Goal: Check status: Check status

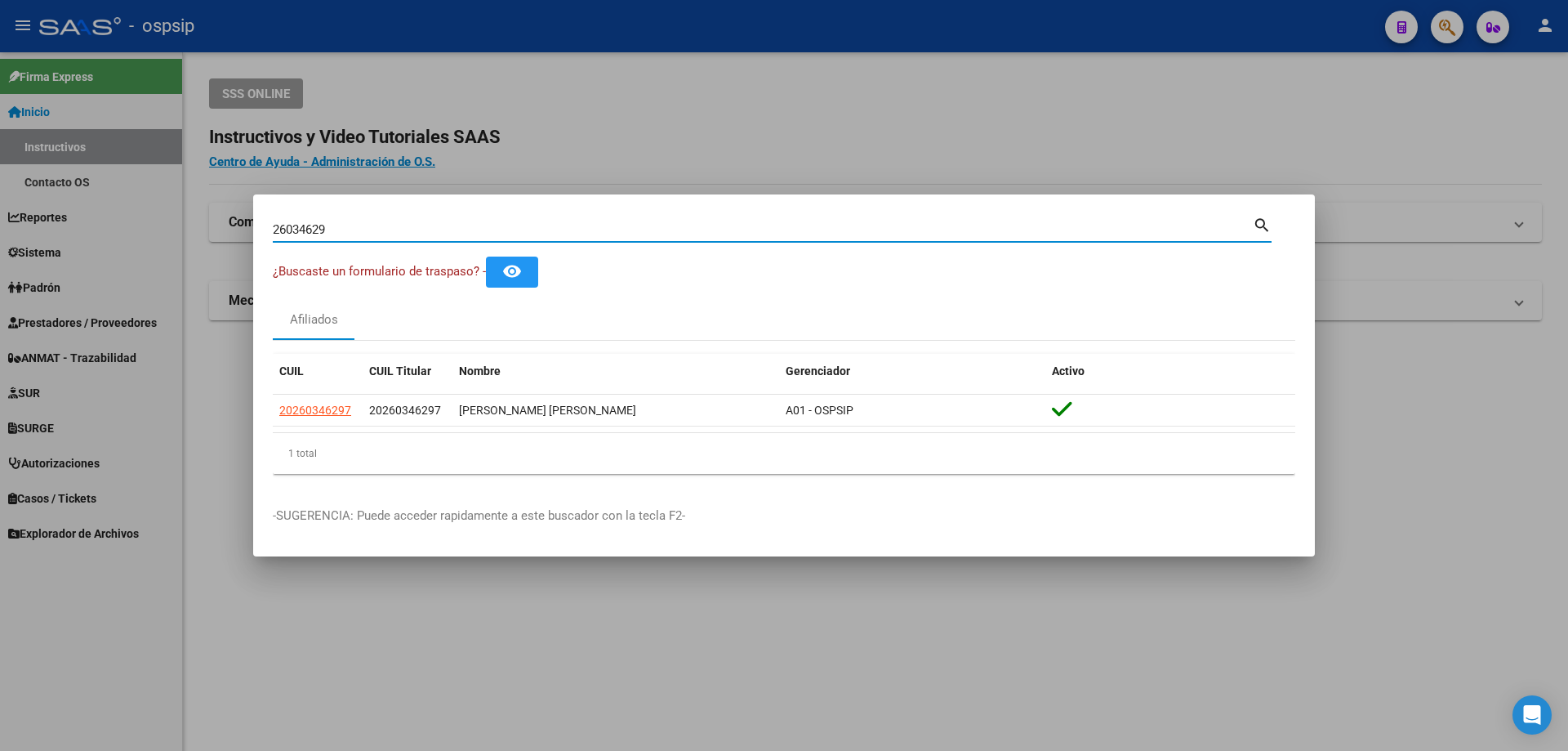
drag, startPoint x: 368, startPoint y: 232, endPoint x: 0, endPoint y: 178, distance: 371.9
click at [0, 181] on div "26034629 Buscar (apellido, dni, cuil, nro traspaso, cuit, obra social) search ¿…" at bounding box center [784, 375] width 1568 height 751
paste input "5269066"
type input "25269066"
click at [312, 229] on input "25269066" at bounding box center [763, 229] width 980 height 15
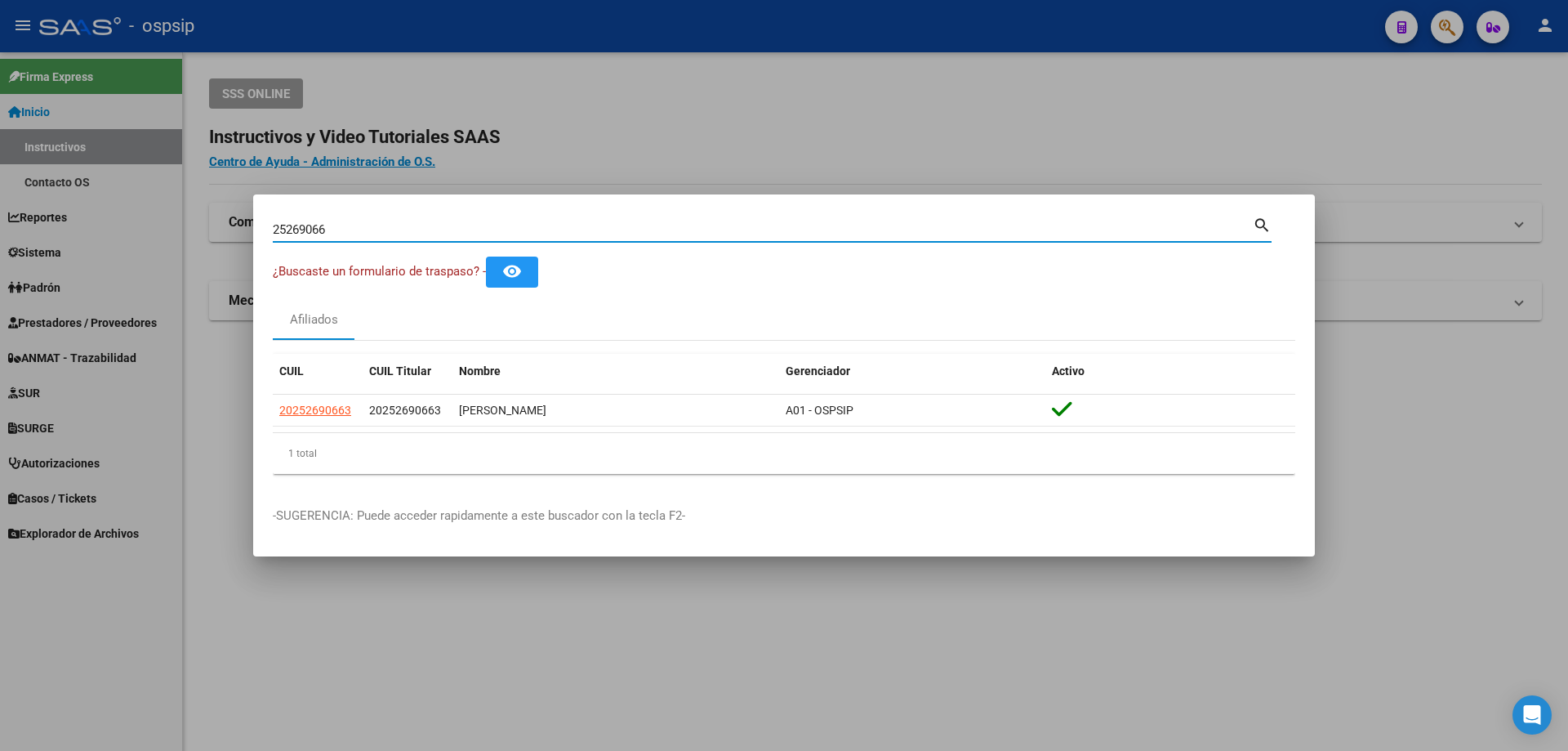
click at [312, 229] on input "25269066" at bounding box center [763, 229] width 980 height 15
click at [475, 48] on div at bounding box center [784, 375] width 1568 height 751
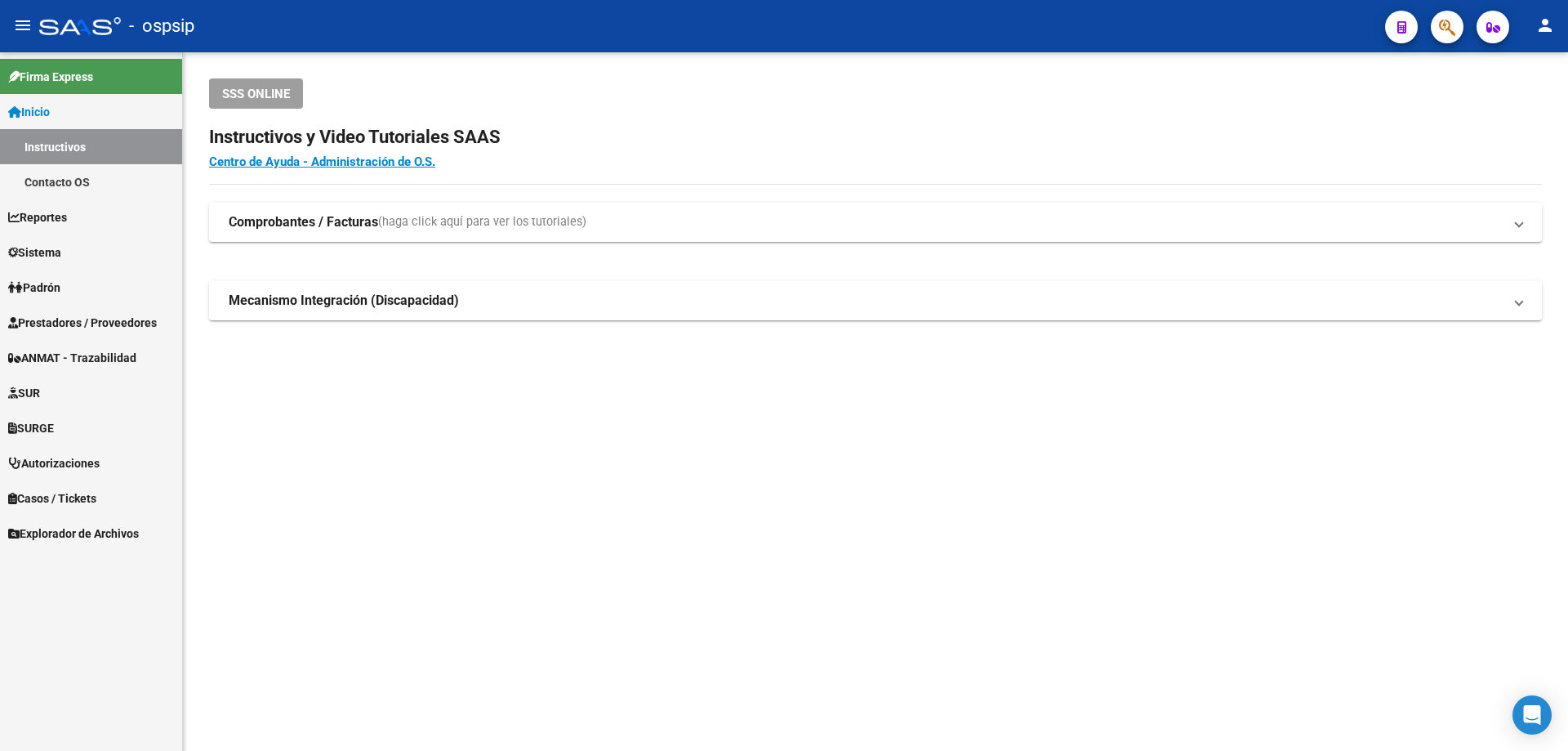
click at [53, 464] on span "Autorizaciones" at bounding box center [54, 463] width 91 height 18
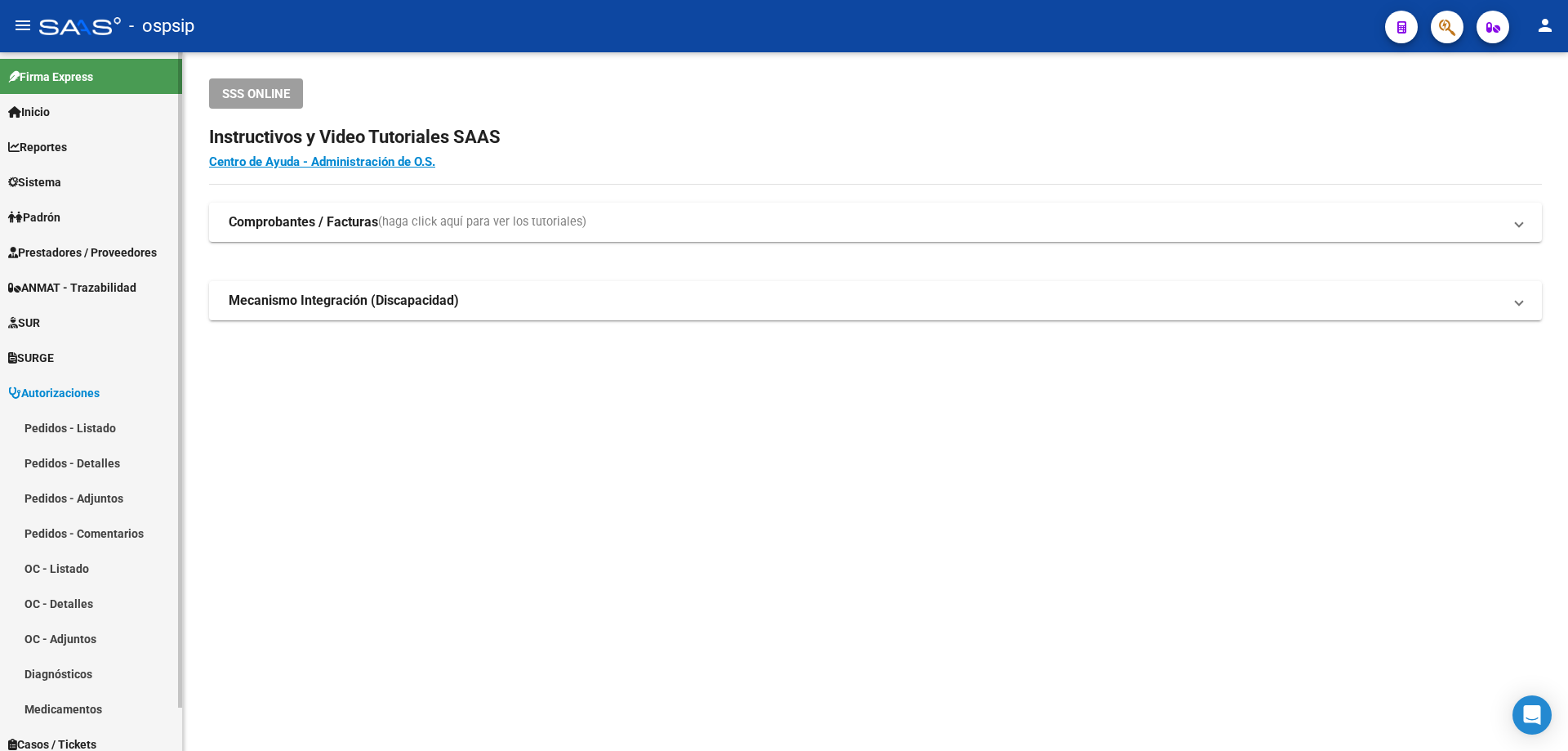
click at [63, 429] on link "Pedidos - Listado" at bounding box center [91, 427] width 182 height 35
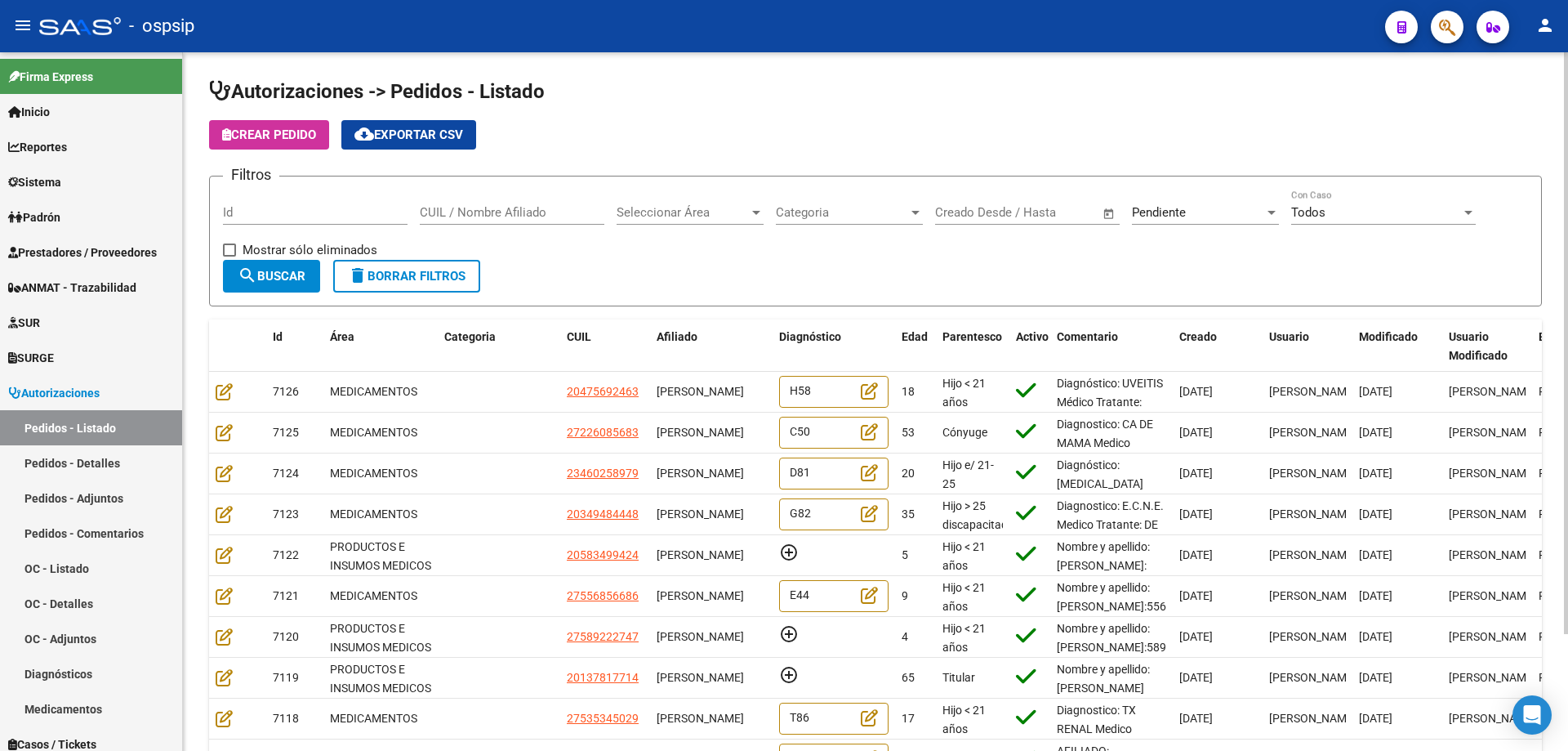
click at [257, 209] on input "Id" at bounding box center [315, 212] width 184 height 15
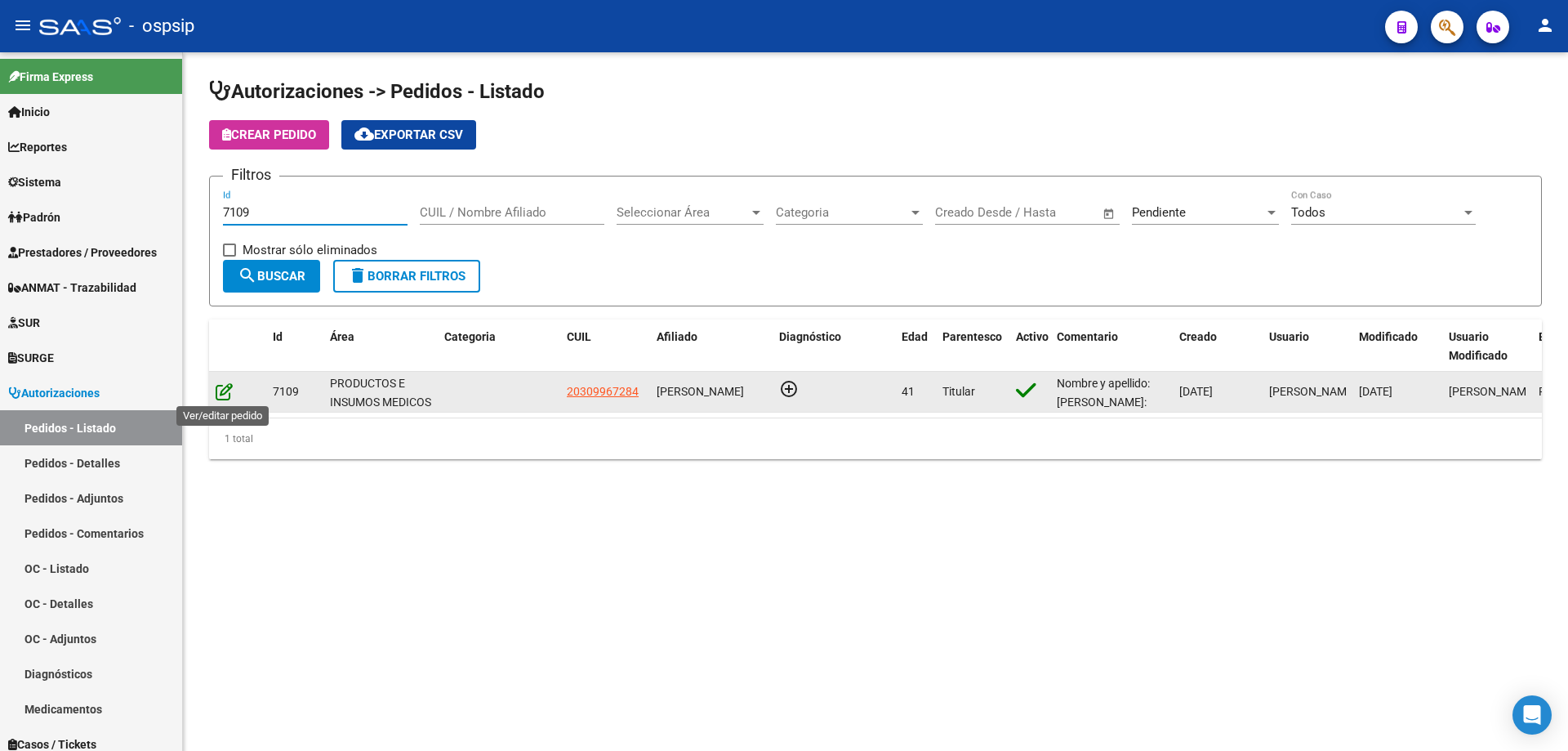
type input "7109"
click at [222, 395] on icon at bounding box center [223, 391] width 17 height 18
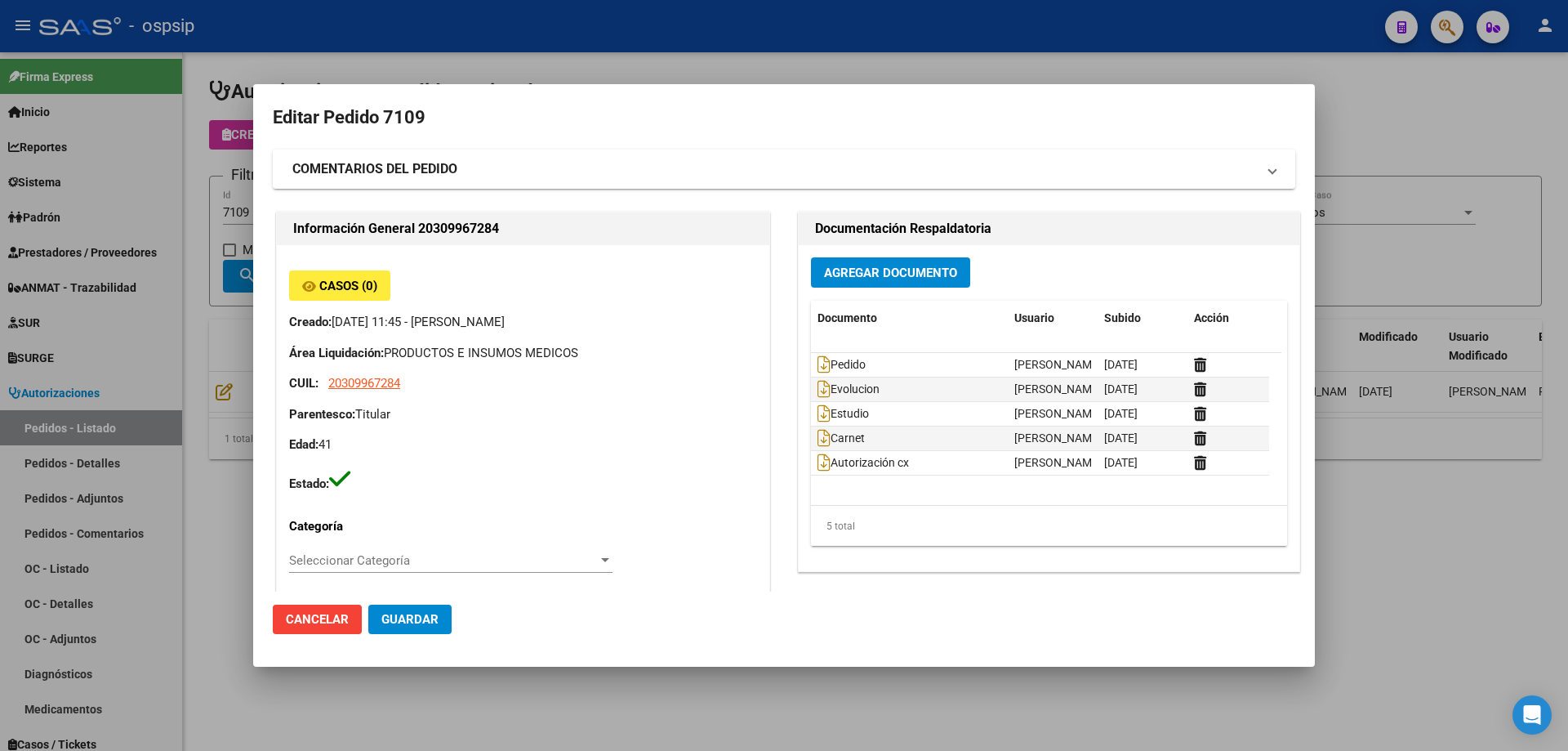
type input "[GEOGRAPHIC_DATA], [GEOGRAPHIC_DATA], 169 y 170 4733"
click at [822, 468] on icon at bounding box center [823, 462] width 13 height 18
